Goal: Book appointment/travel/reservation

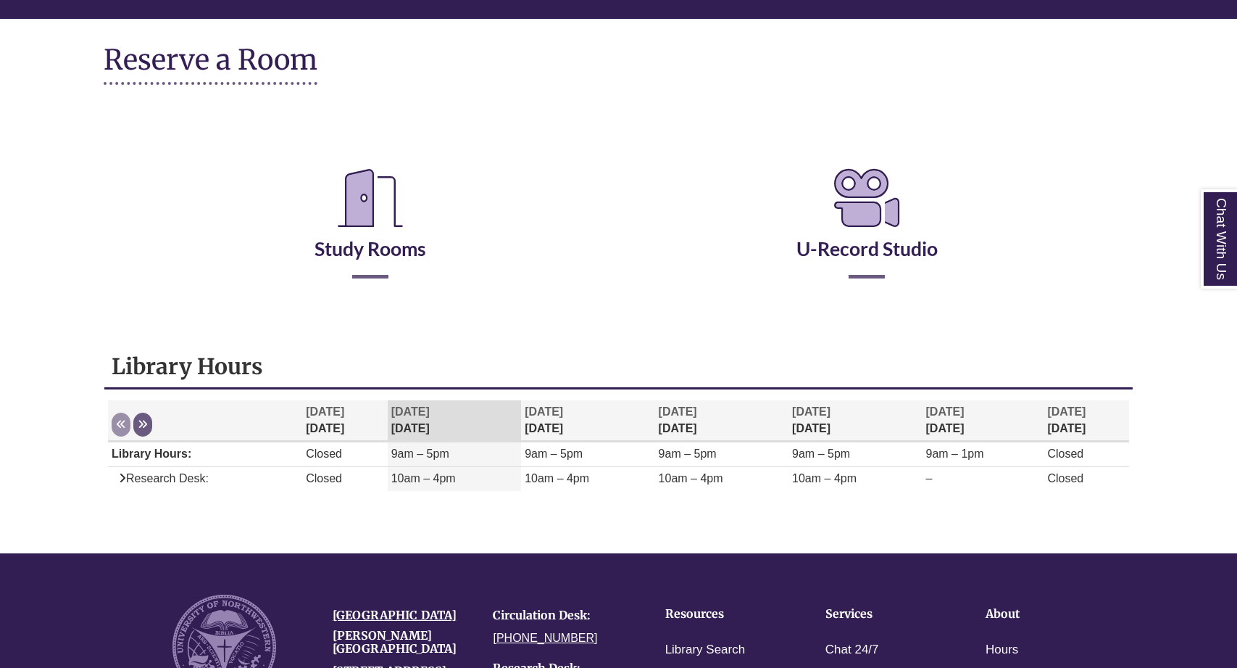
scroll to position [198, 0]
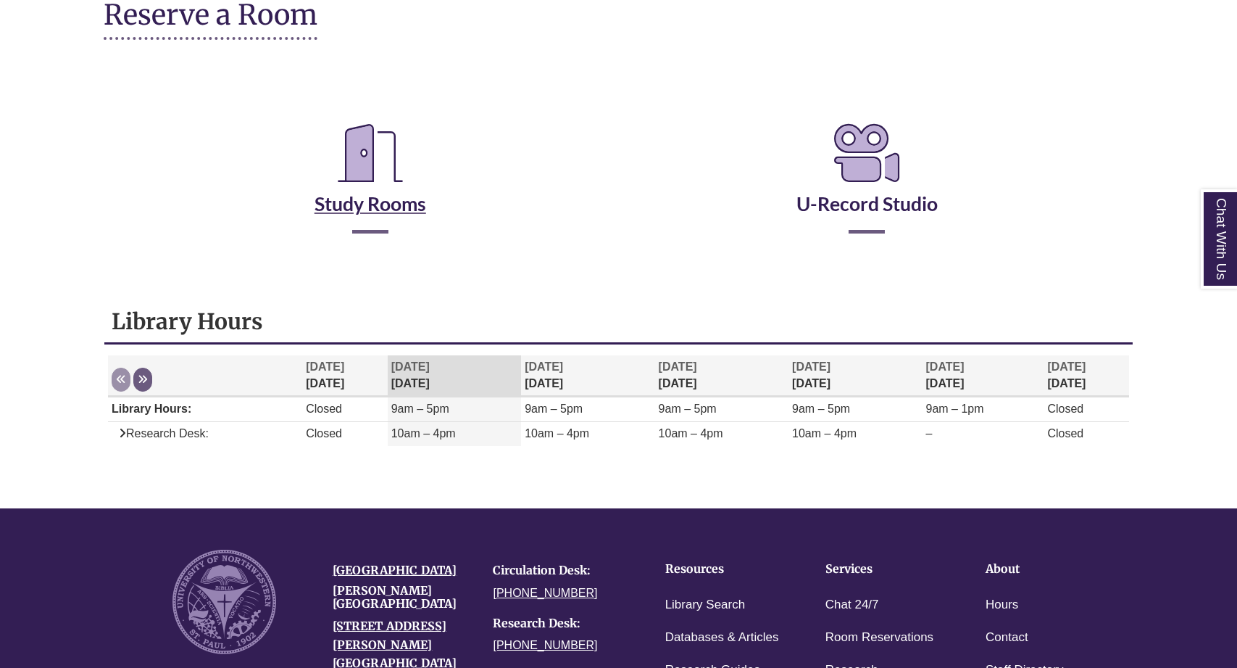
click at [412, 200] on link "Study Rooms" at bounding box center [371, 185] width 112 height 59
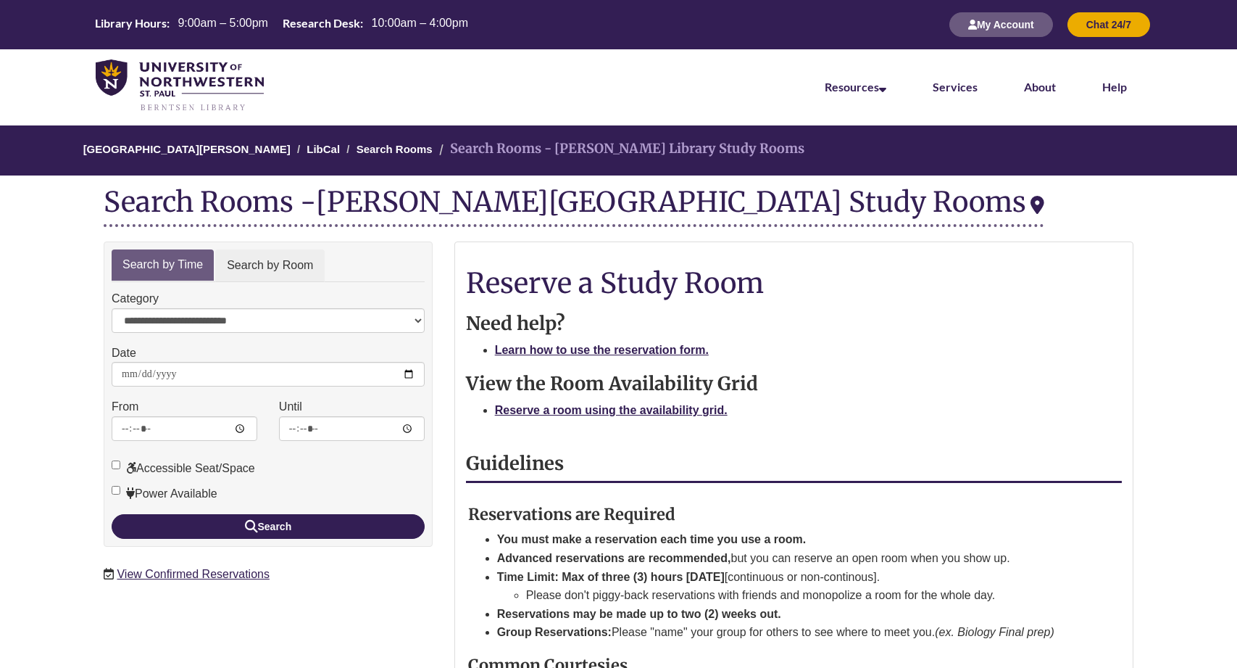
click at [299, 257] on link "Search by Room" at bounding box center [269, 265] width 109 height 33
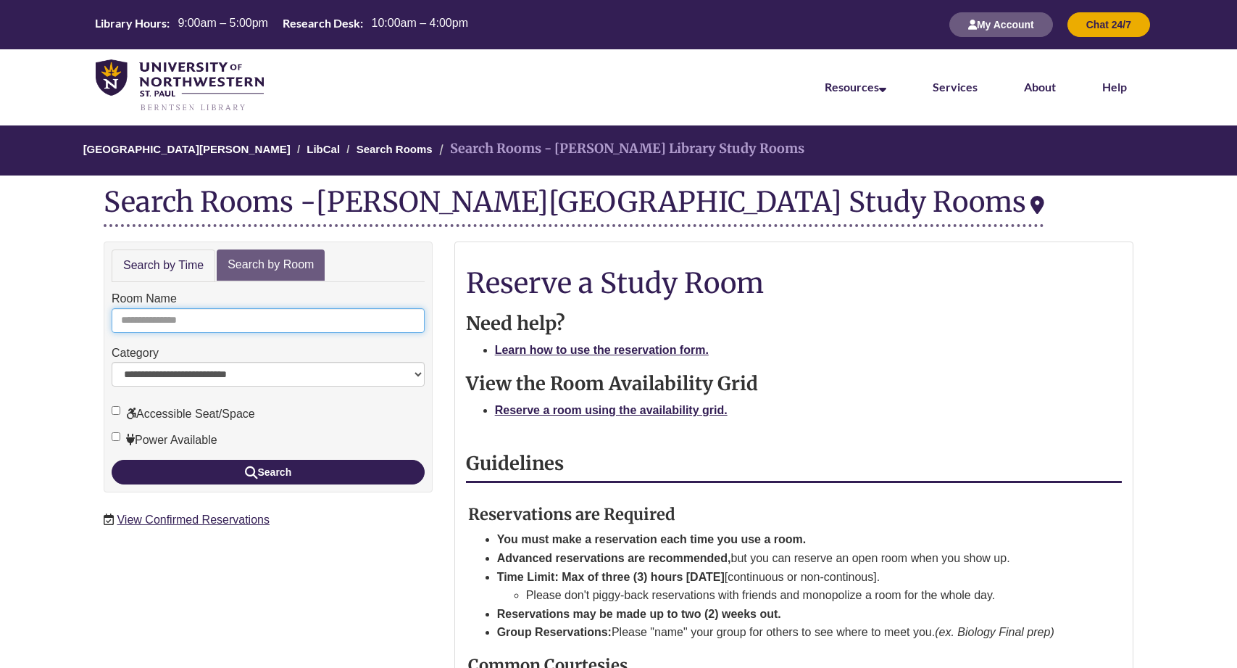
click at [164, 318] on input "Room Name" at bounding box center [268, 320] width 313 height 25
type input "*"
click at [268, 468] on button "Search" at bounding box center [268, 472] width 313 height 25
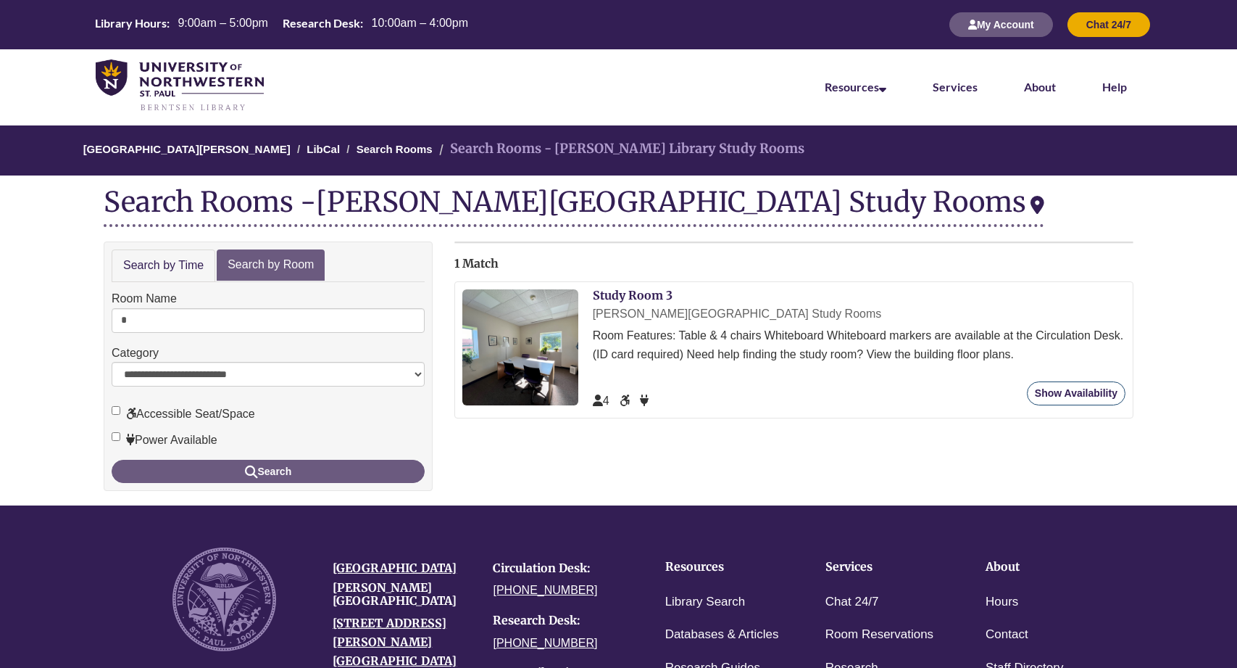
click at [1046, 395] on link "Show Availability" at bounding box center [1076, 393] width 99 height 24
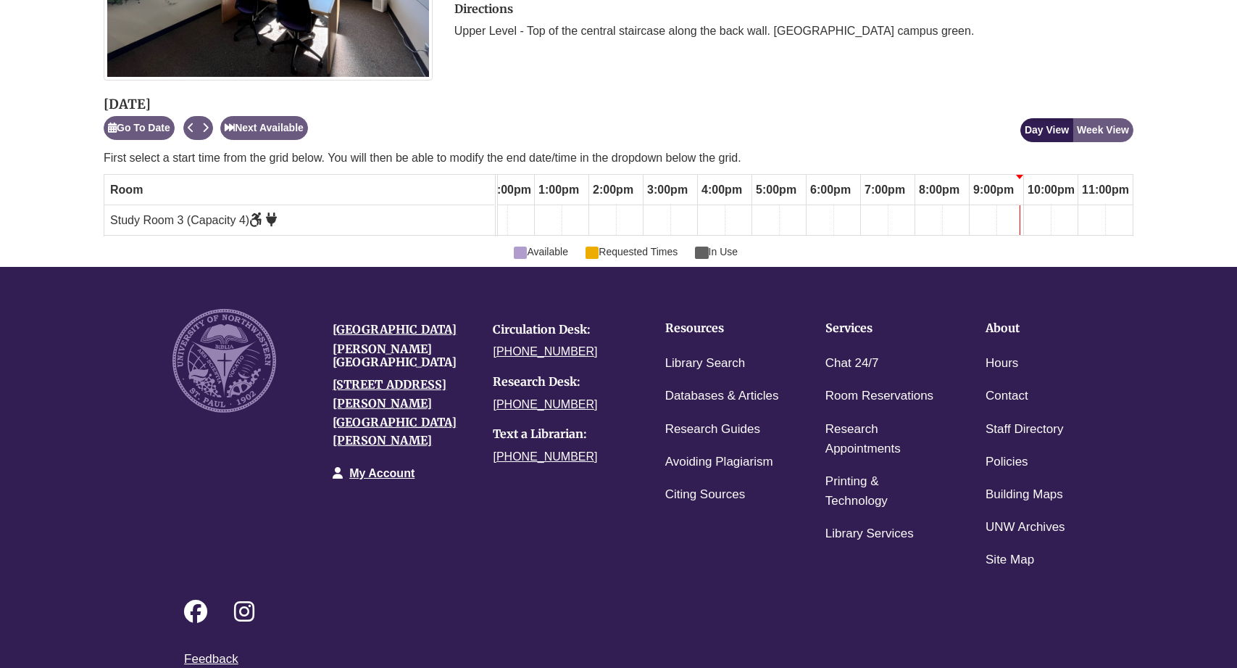
scroll to position [433, 0]
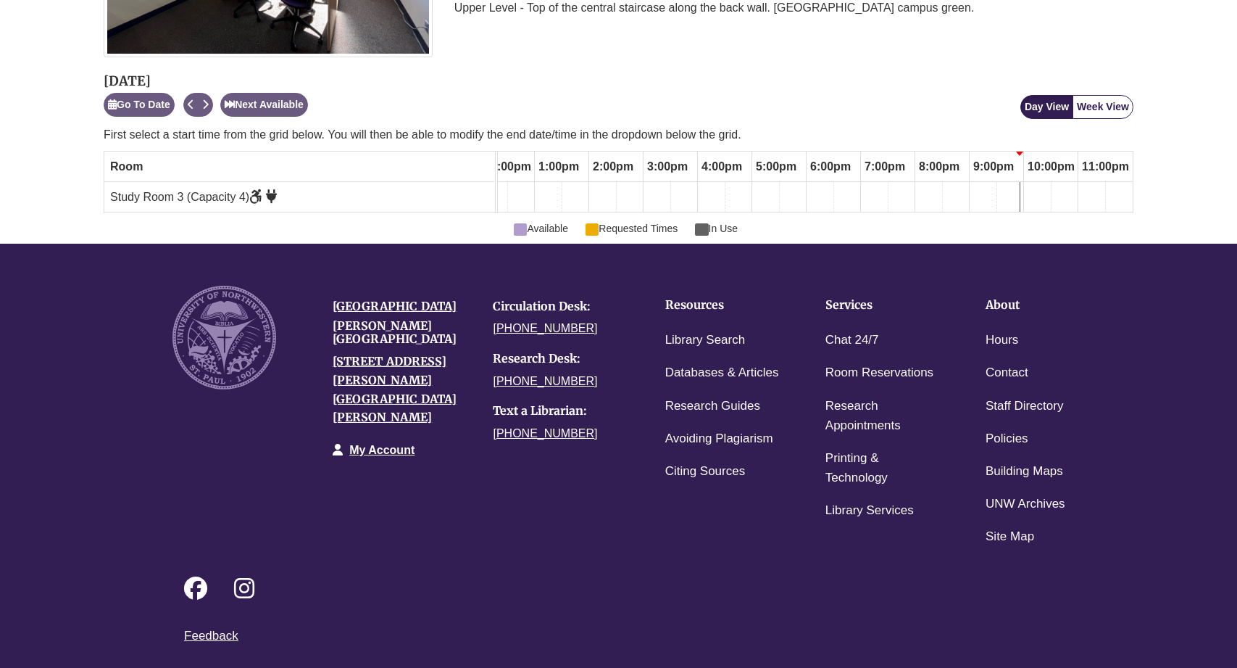
click at [1096, 113] on button "Week View" at bounding box center [1103, 107] width 61 height 24
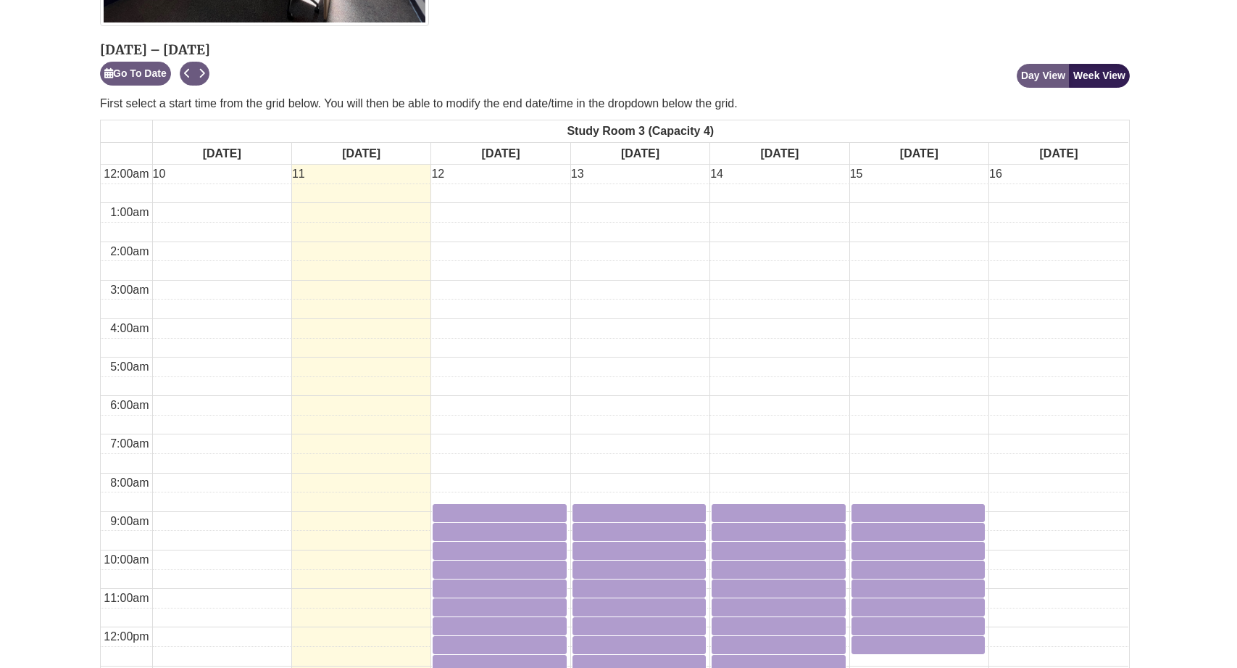
scroll to position [460, 4]
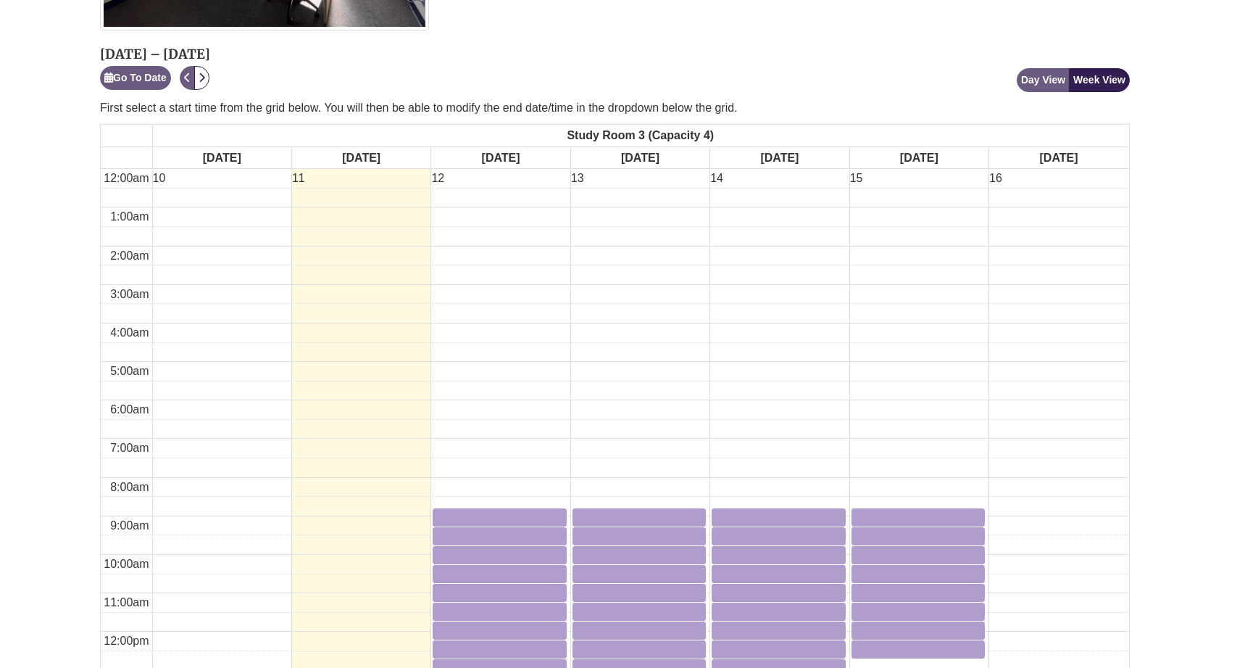
click at [208, 80] on button "Next" at bounding box center [201, 78] width 15 height 24
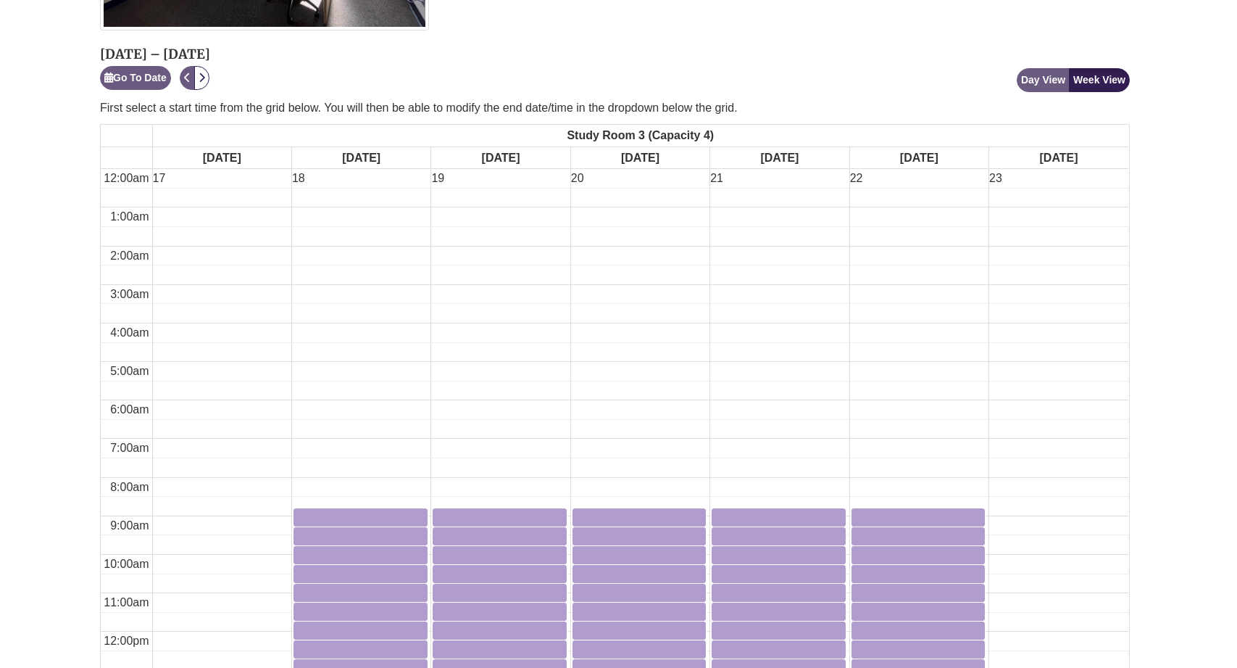
click at [208, 78] on button "Next" at bounding box center [201, 78] width 15 height 24
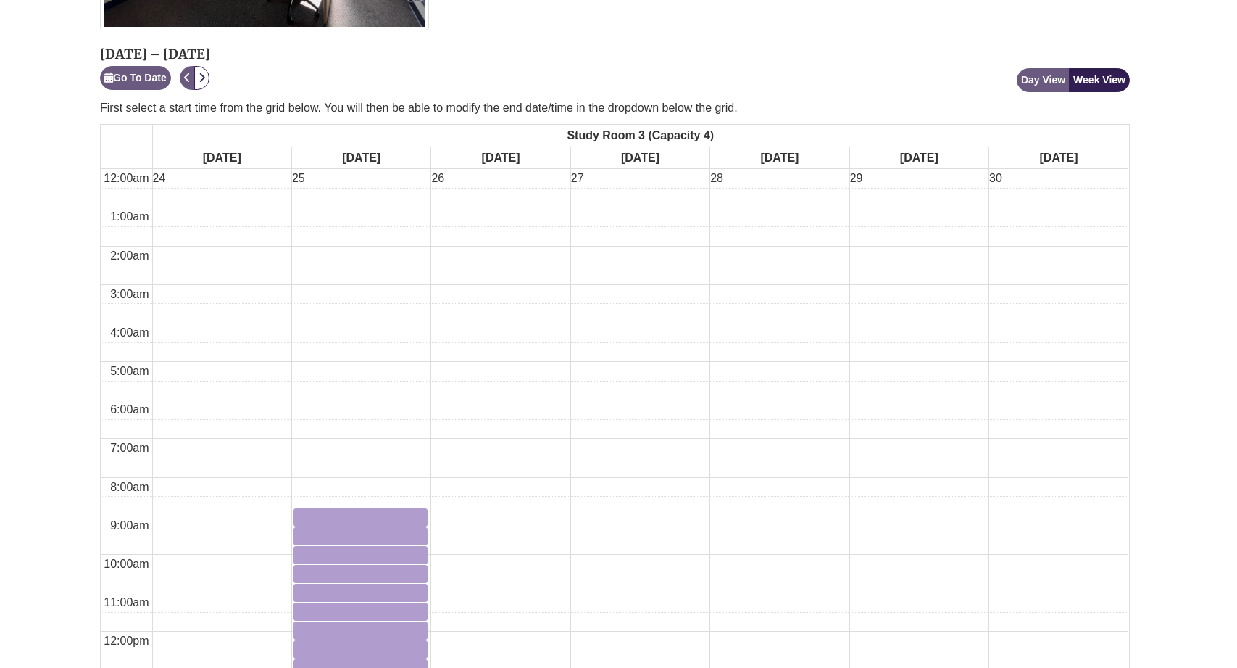
click at [204, 72] on icon "Next" at bounding box center [202, 77] width 7 height 10
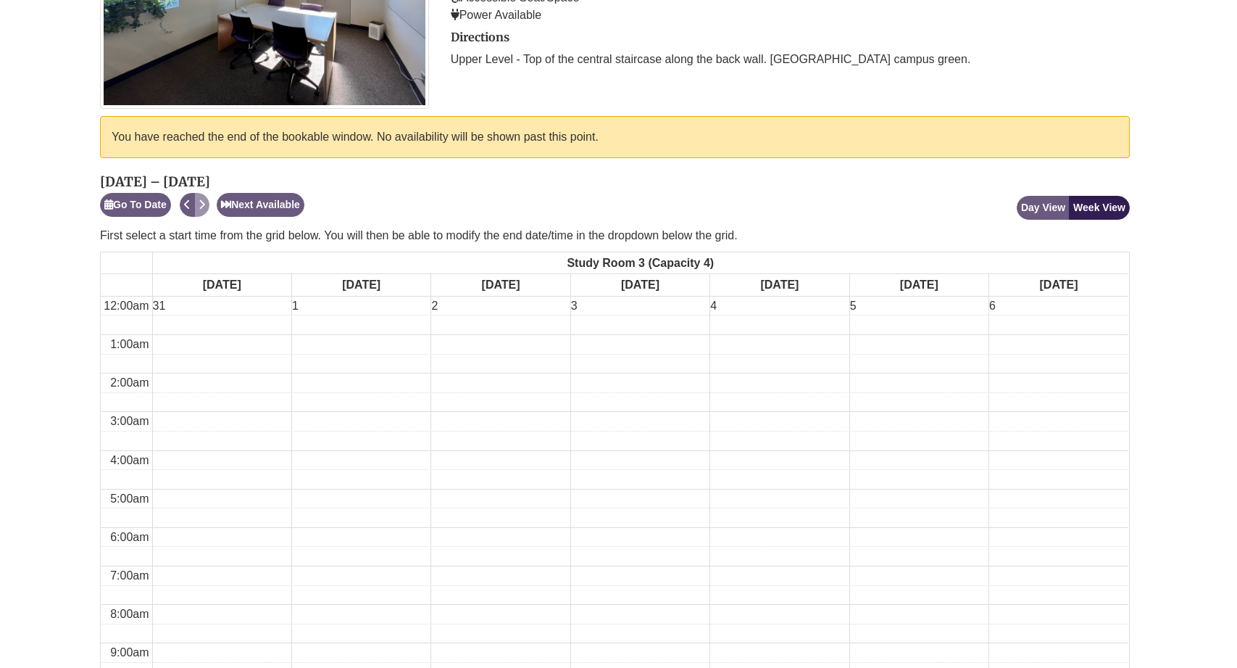
scroll to position [379, 4]
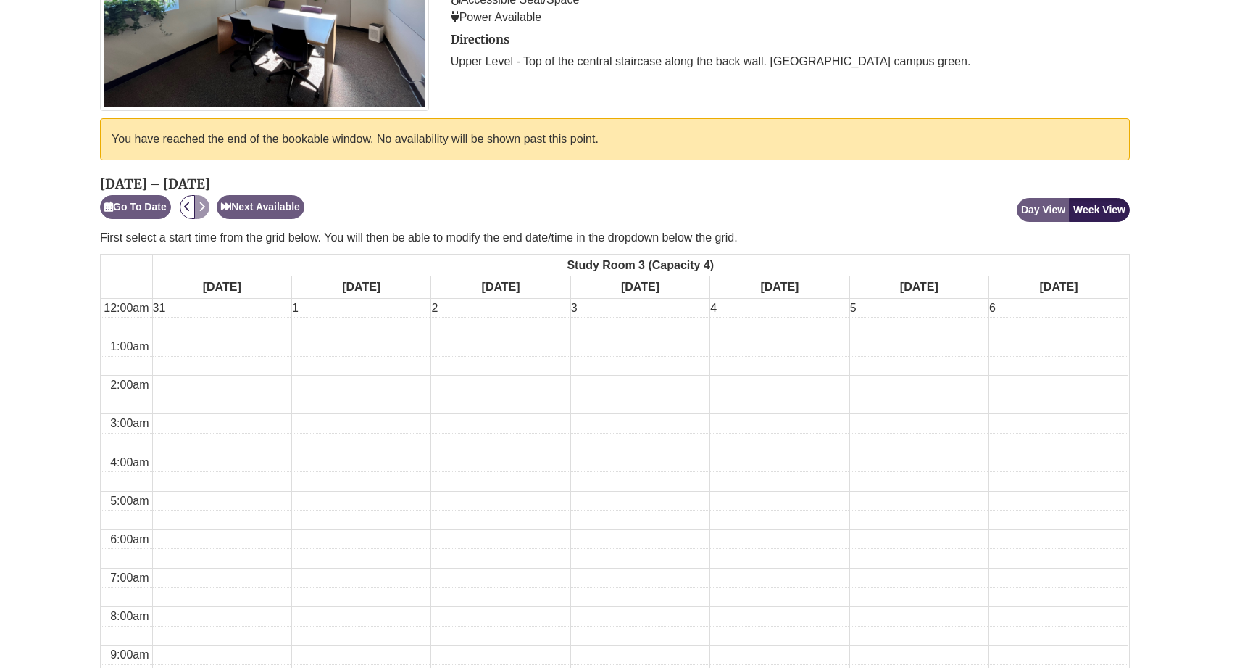
click at [188, 212] on button "Previous" at bounding box center [187, 207] width 15 height 24
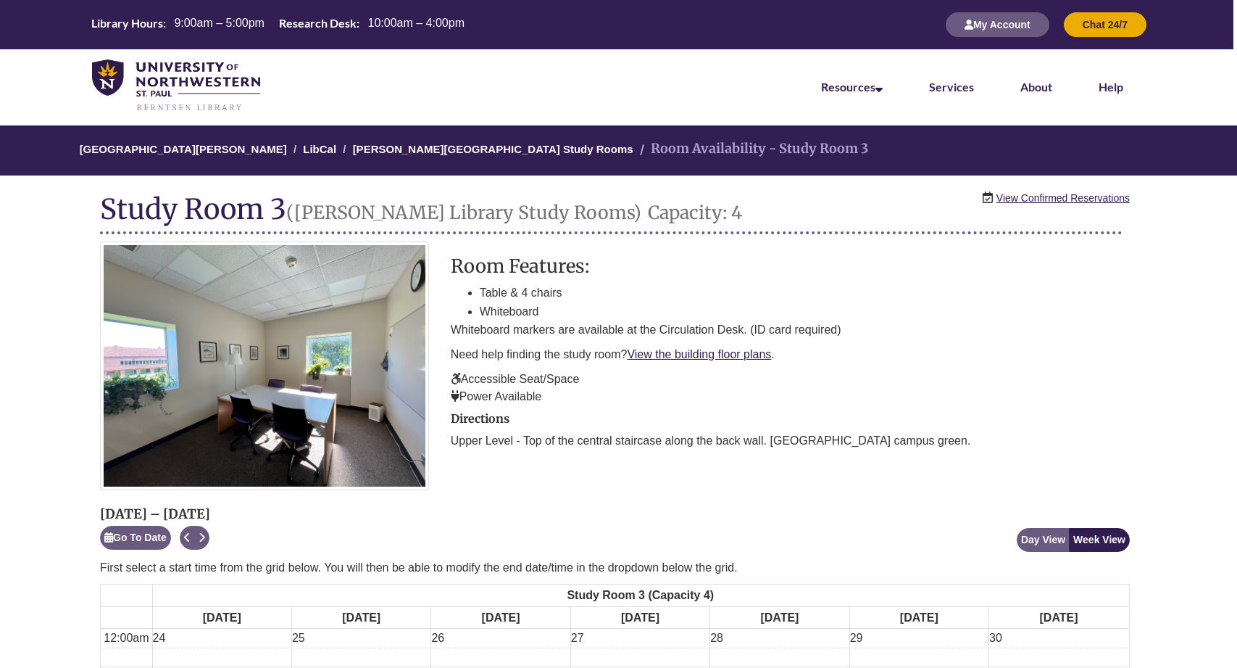
scroll to position [0, 4]
